Goal: Task Accomplishment & Management: Use online tool/utility

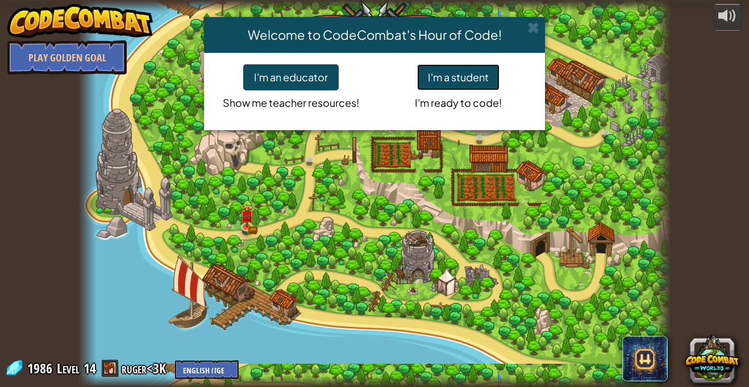
click at [471, 77] on button "I'm a student" at bounding box center [458, 77] width 82 height 26
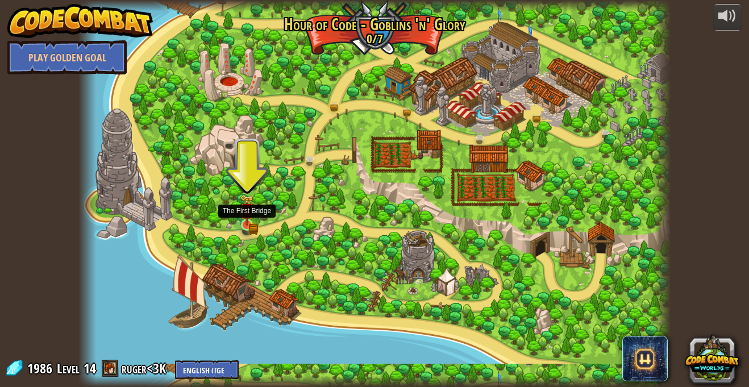
click at [249, 217] on img at bounding box center [247, 209] width 14 height 31
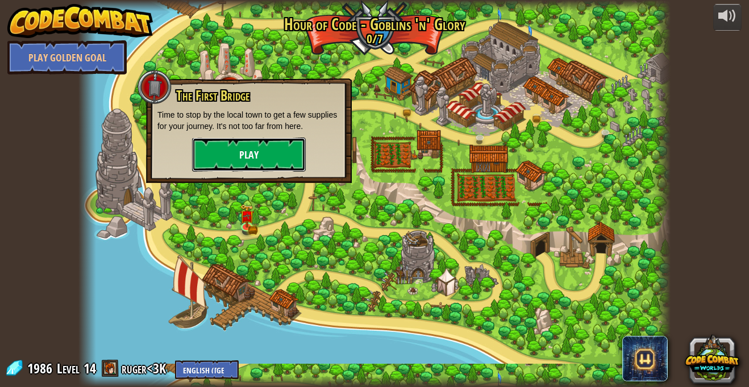
click at [227, 153] on button "Play" at bounding box center [249, 155] width 114 height 34
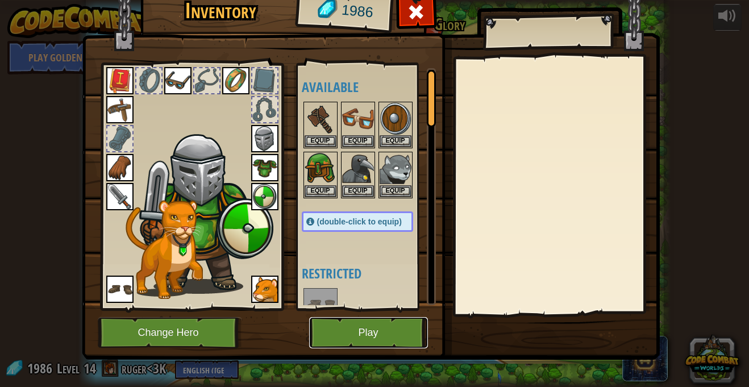
click at [350, 328] on button "Play" at bounding box center [368, 332] width 119 height 31
